Goal: Transaction & Acquisition: Purchase product/service

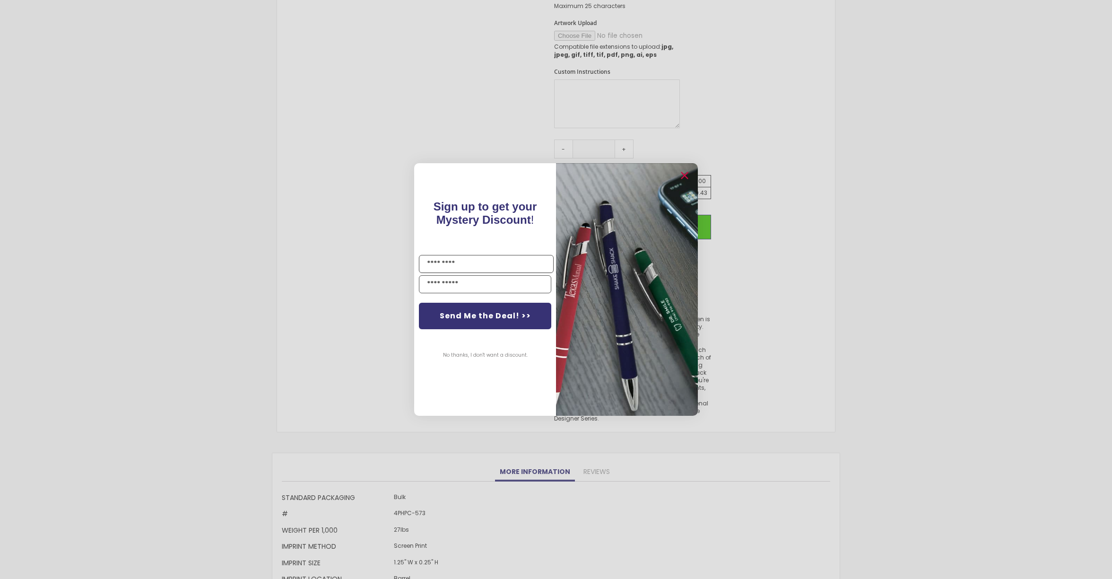
scroll to position [538, 0]
click at [684, 174] on circle "Close dialog" at bounding box center [684, 176] width 14 height 14
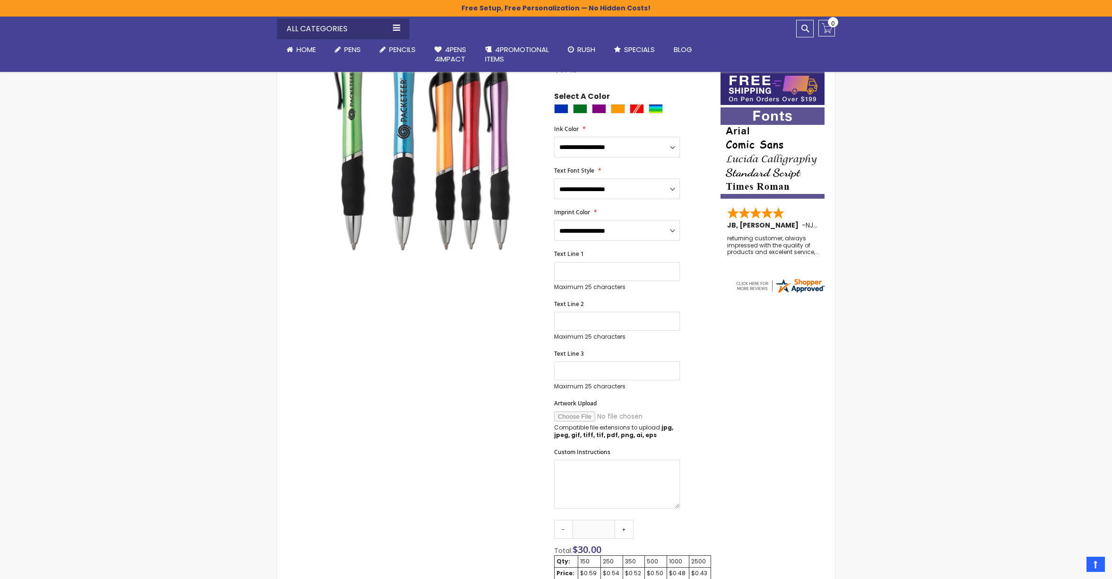
scroll to position [0, 0]
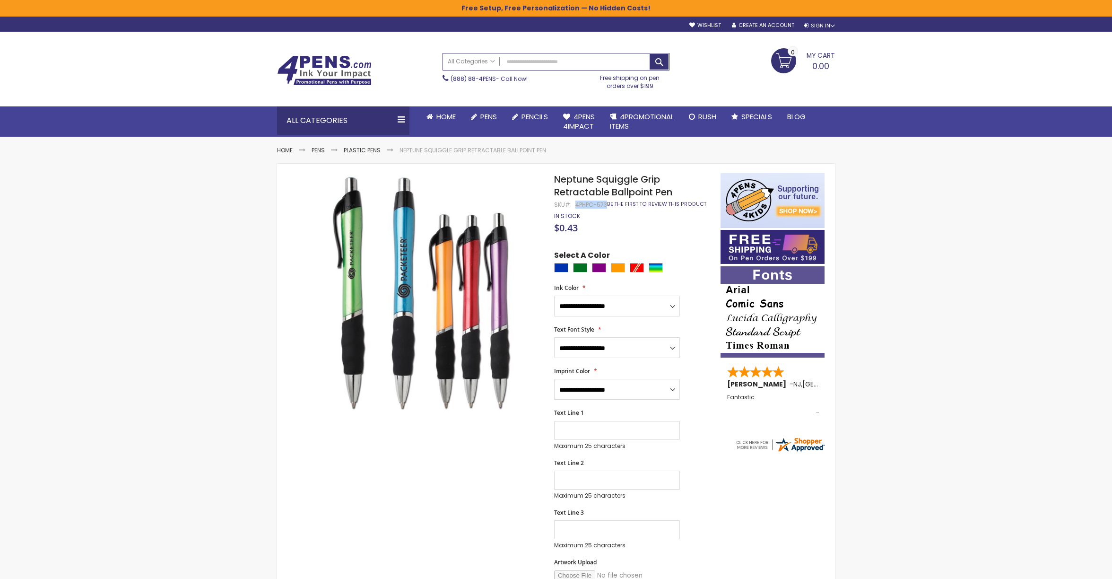
drag, startPoint x: 575, startPoint y: 205, endPoint x: 606, endPoint y: 206, distance: 30.7
click at [606, 199] on div "Neptune Squiggle Grip Retractable Ballpoint Pen SKU 4PHPC-573 Be the first to r…" at bounding box center [632, 186] width 157 height 26
copy div "4PHPC-573"
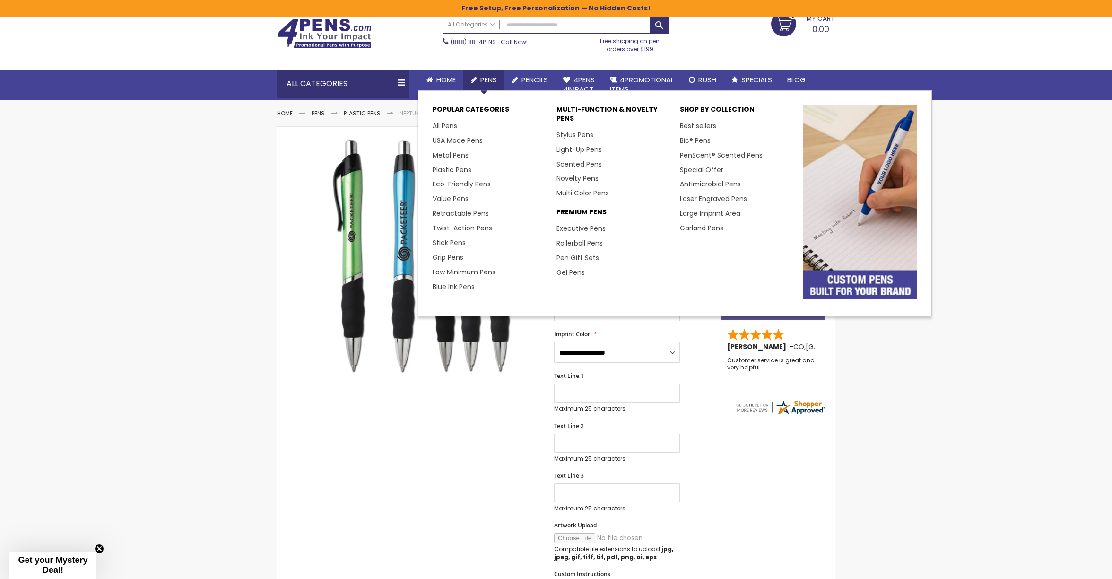
scroll to position [40, 0]
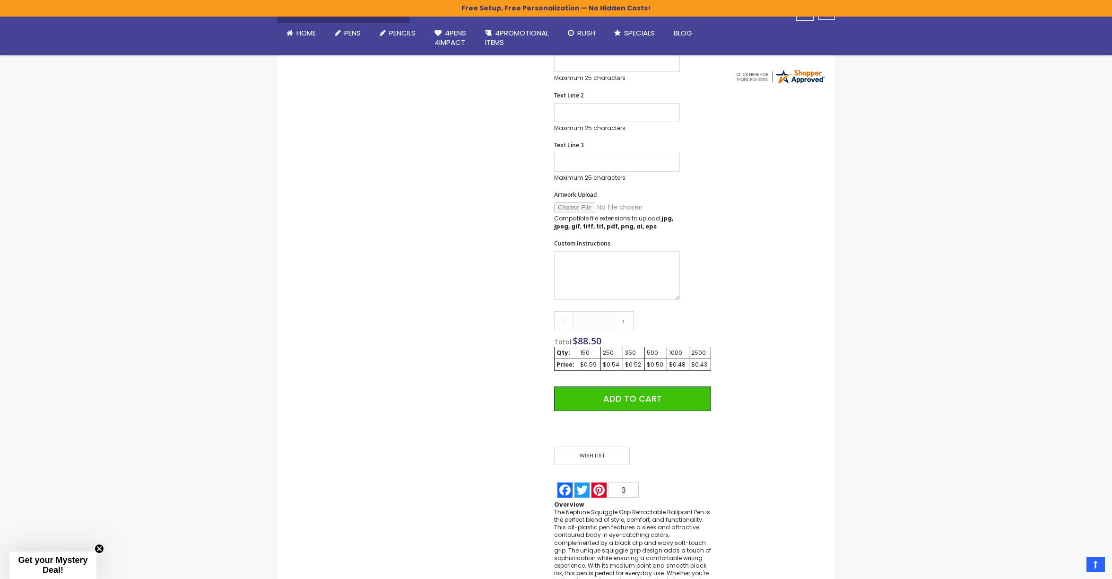
scroll to position [368, 0]
